Goal: Information Seeking & Learning: Learn about a topic

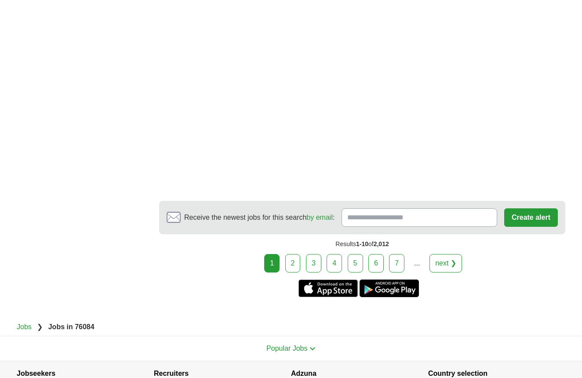
scroll to position [1672, 0]
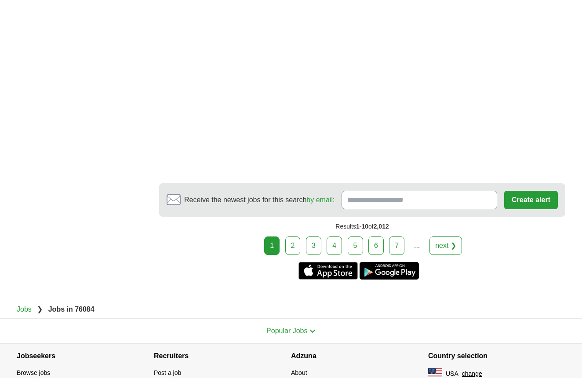
click at [297, 245] on link "2" at bounding box center [293, 246] width 15 height 18
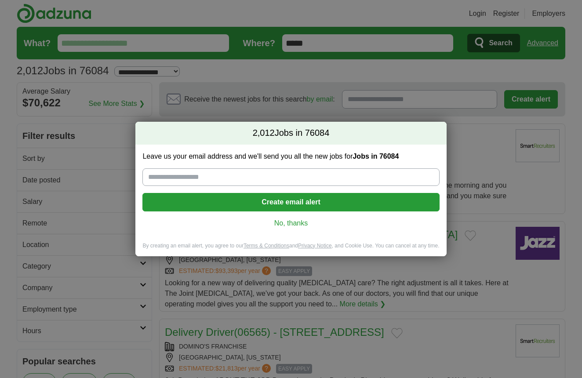
click at [300, 223] on link "No, thanks" at bounding box center [291, 224] width 283 height 10
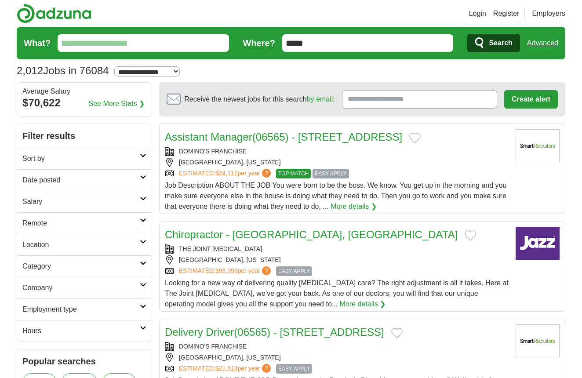
click at [118, 157] on h2 "Sort by" at bounding box center [80, 159] width 117 height 11
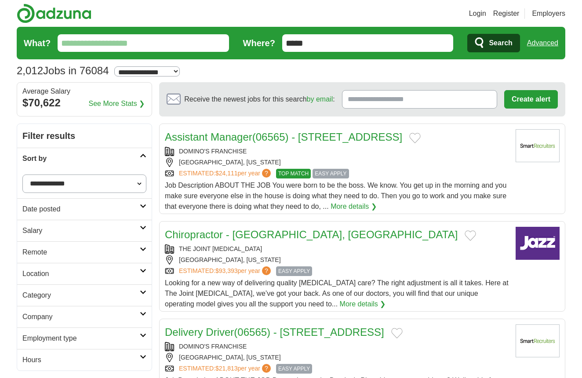
click at [117, 255] on h2 "Remote" at bounding box center [80, 252] width 117 height 11
click at [54, 272] on link "Remote jobs" at bounding box center [42, 273] width 40 height 7
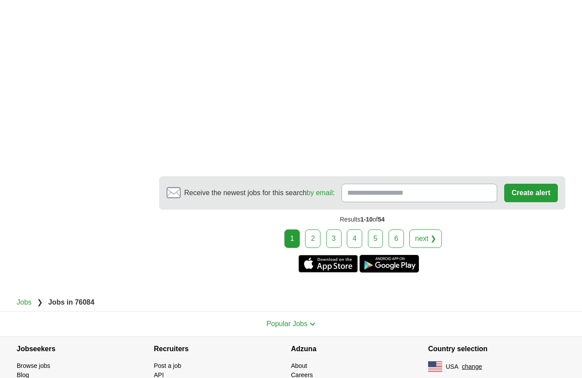
scroll to position [1517, 0]
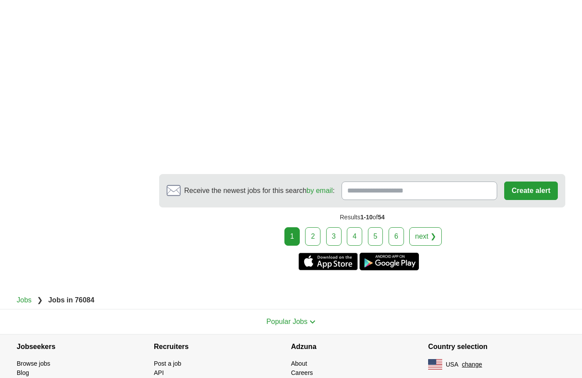
click at [316, 227] on link "2" at bounding box center [312, 236] width 15 height 18
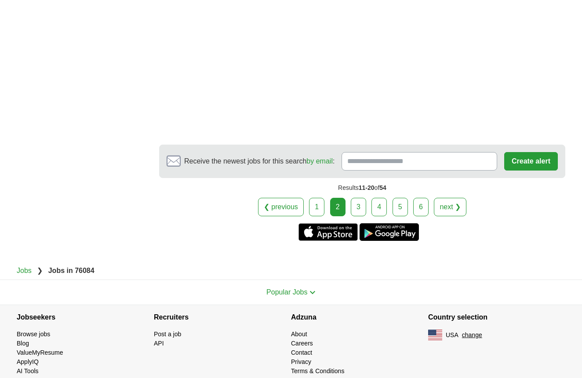
scroll to position [1556, 0]
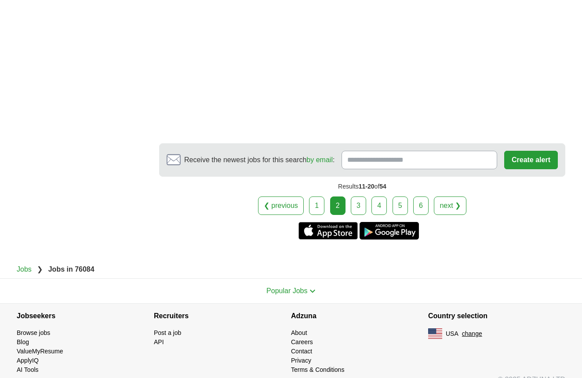
click at [355, 197] on link "3" at bounding box center [358, 206] width 15 height 18
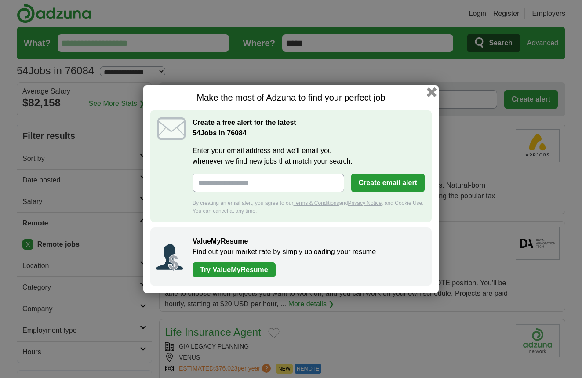
click at [433, 92] on button "button" at bounding box center [432, 92] width 10 height 10
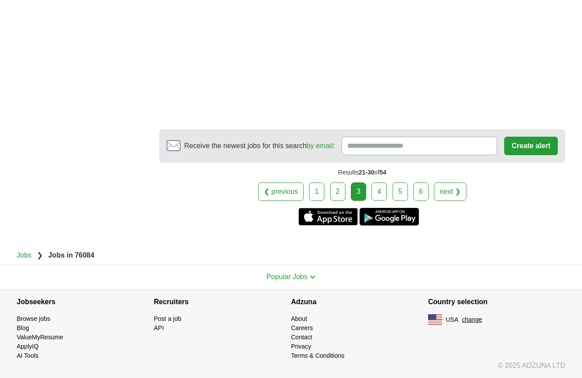
scroll to position [1525, 0]
click at [379, 192] on link "4" at bounding box center [379, 192] width 15 height 18
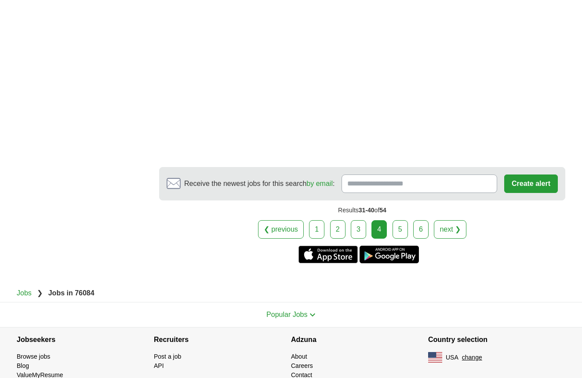
scroll to position [1482, 0]
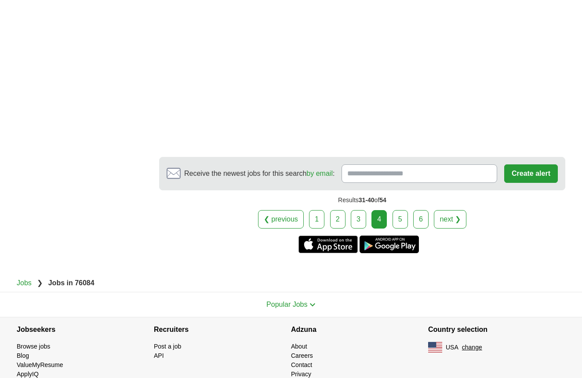
click at [403, 210] on link "5" at bounding box center [400, 219] width 15 height 18
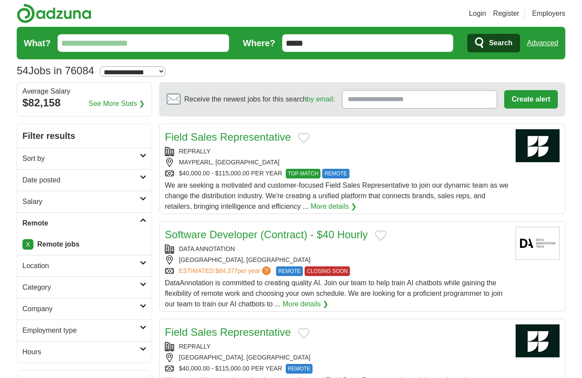
click at [26, 246] on link "X" at bounding box center [27, 244] width 11 height 11
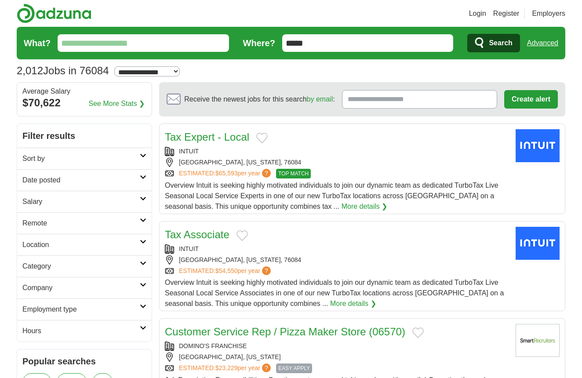
click at [97, 310] on h2 "Employment type" at bounding box center [80, 309] width 117 height 11
click at [44, 333] on link "Permanent" at bounding box center [39, 330] width 34 height 7
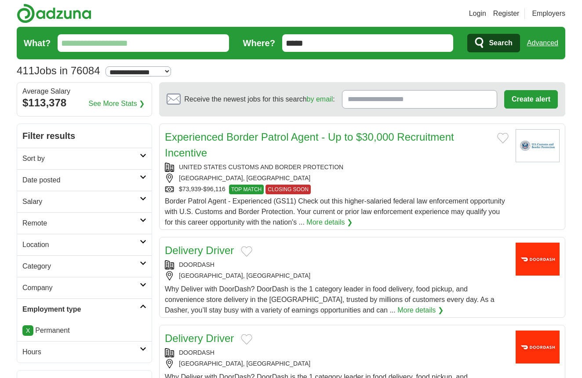
click at [44, 351] on h2 "Hours" at bounding box center [80, 352] width 117 height 11
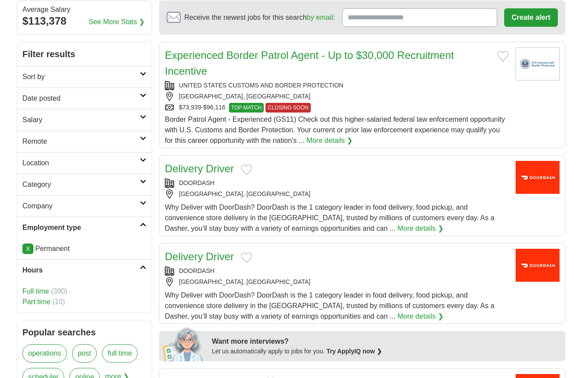
scroll to position [83, 0]
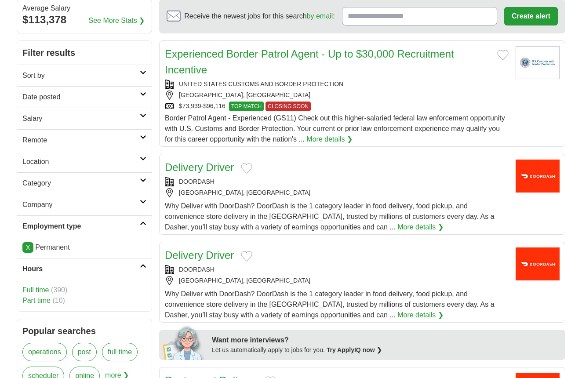
click at [28, 293] on link "Full time" at bounding box center [35, 289] width 26 height 7
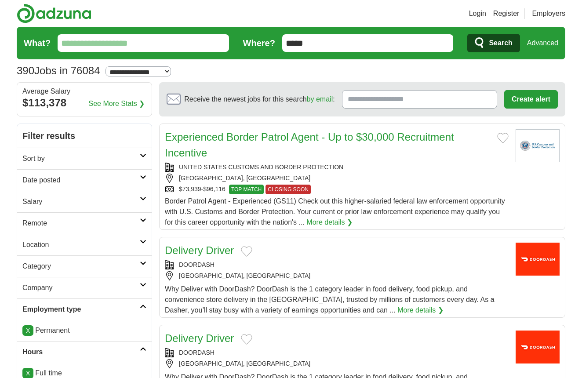
click at [44, 289] on h2 "Company" at bounding box center [80, 288] width 117 height 11
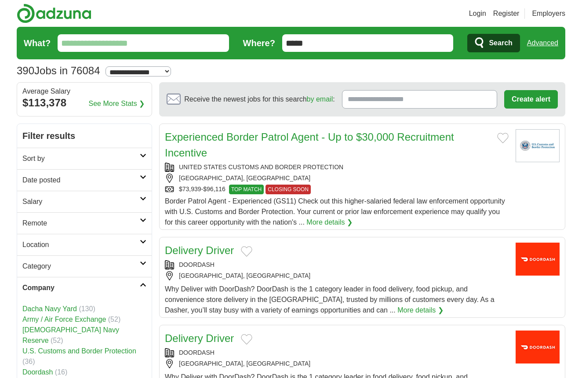
click at [44, 283] on h2 "Company" at bounding box center [80, 288] width 117 height 11
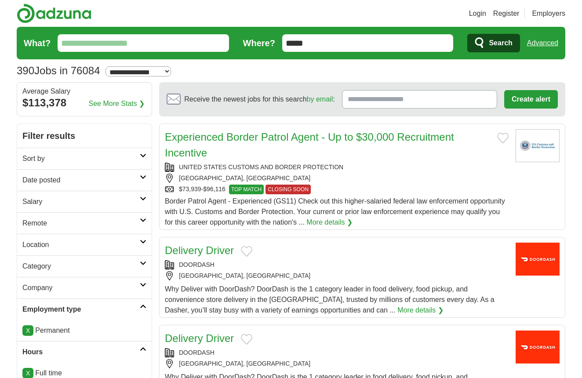
click at [45, 266] on h2 "Category" at bounding box center [80, 266] width 117 height 11
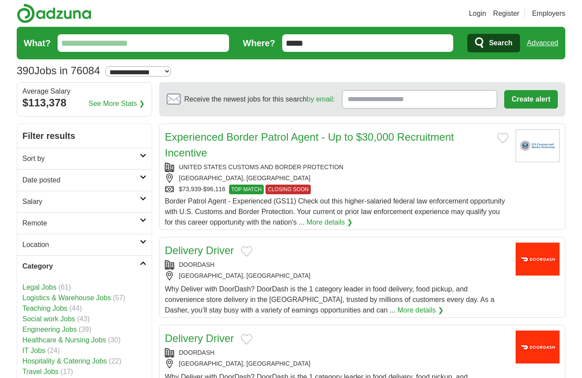
click at [45, 266] on h2 "Category" at bounding box center [80, 266] width 117 height 11
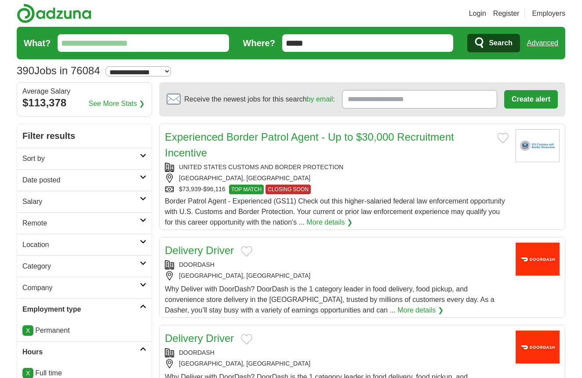
click at [44, 245] on h2 "Location" at bounding box center [80, 245] width 117 height 11
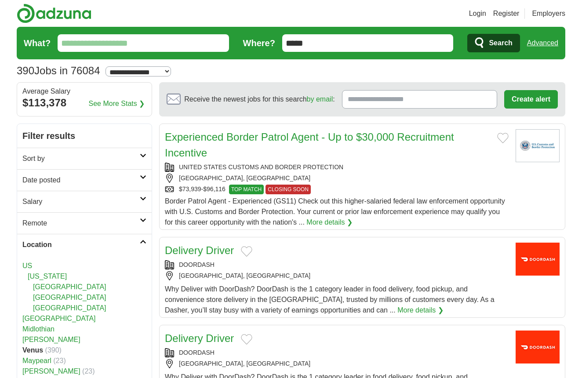
drag, startPoint x: 319, startPoint y: 48, endPoint x: 267, endPoint y: 46, distance: 52.4
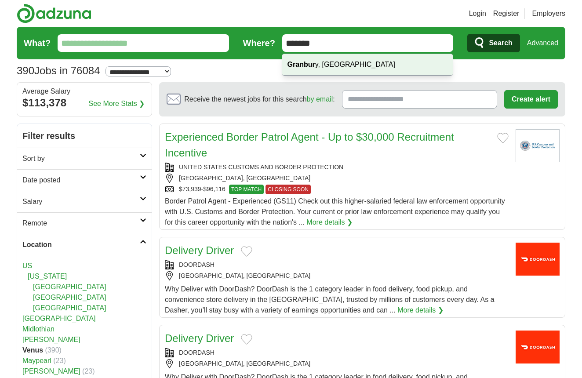
click at [332, 63] on div "Granbur y, TX" at bounding box center [367, 65] width 171 height 22
type input "**********"
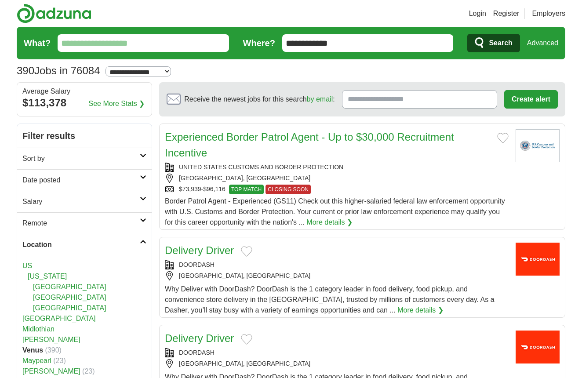
click at [498, 42] on span "Search" at bounding box center [500, 43] width 23 height 18
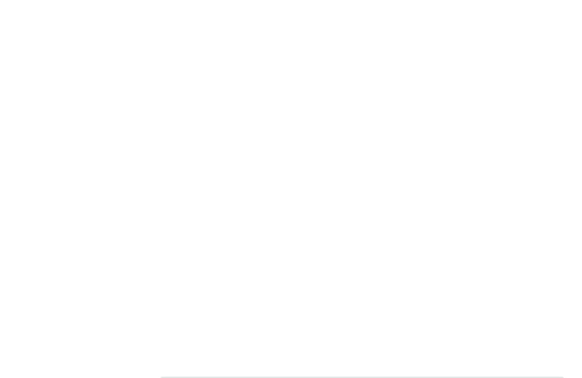
scroll to position [1337, 0]
